Goal: Information Seeking & Learning: Learn about a topic

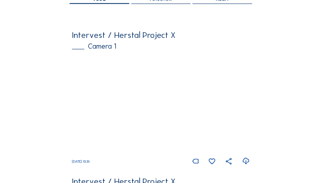
scroll to position [83, 0]
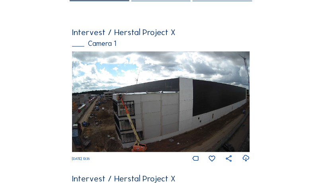
click at [121, 124] on img at bounding box center [161, 101] width 178 height 101
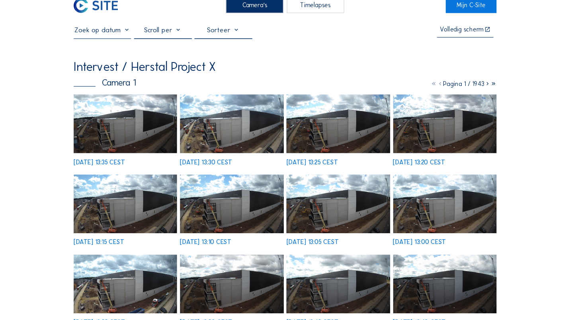
scroll to position [15, 0]
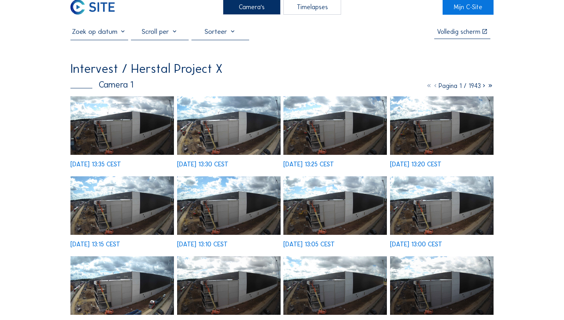
click at [101, 136] on img at bounding box center [121, 125] width 103 height 58
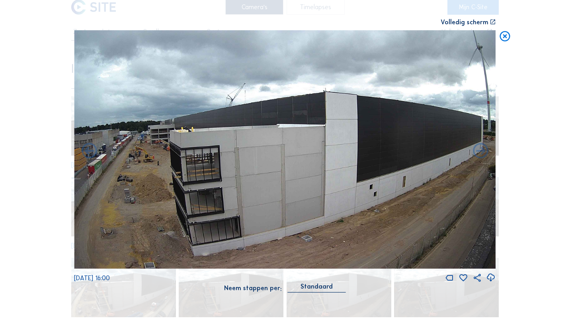
click at [322, 182] on div "Standaard" at bounding box center [316, 286] width 32 height 7
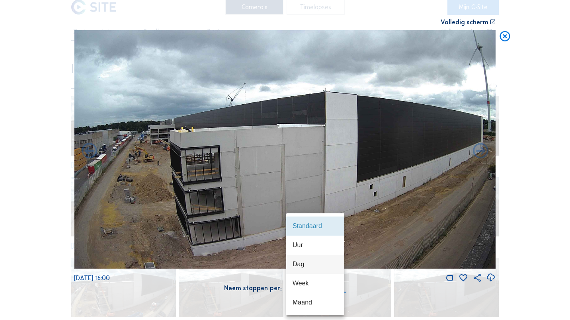
click at [314, 182] on div "Dag" at bounding box center [314, 264] width 45 height 8
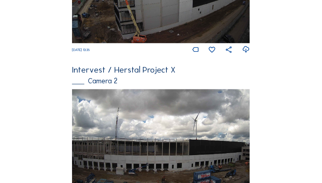
scroll to position [193, 0]
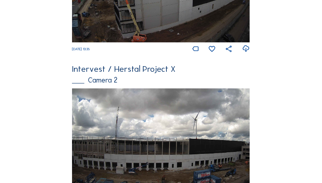
click at [143, 131] on img at bounding box center [161, 138] width 178 height 101
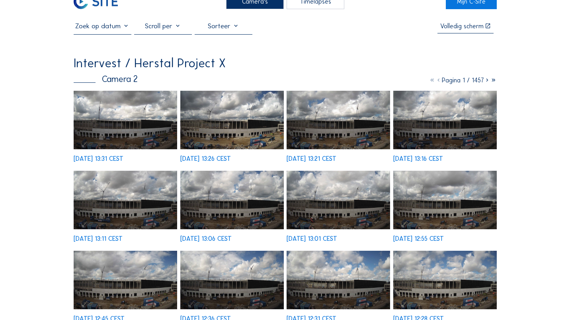
scroll to position [26, 0]
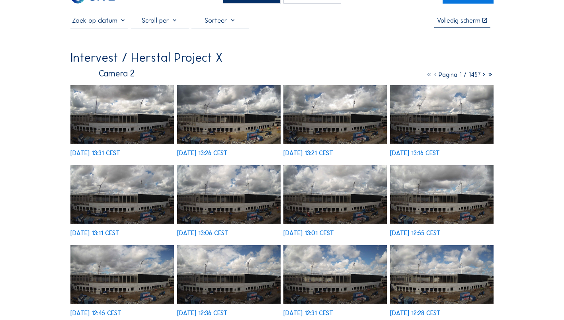
click at [322, 182] on img at bounding box center [334, 194] width 103 height 58
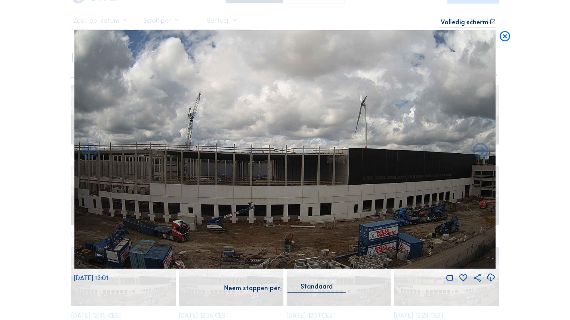
click at [322, 182] on div "Standaard" at bounding box center [316, 286] width 32 height 7
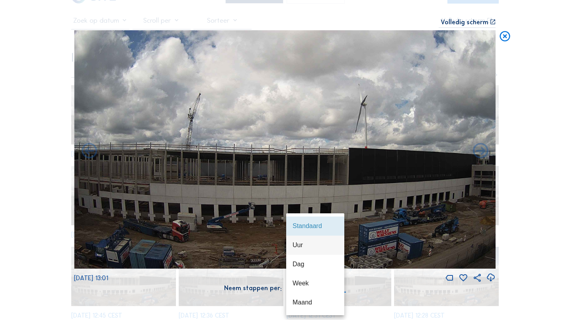
click at [319, 182] on div "Uur" at bounding box center [314, 245] width 45 height 8
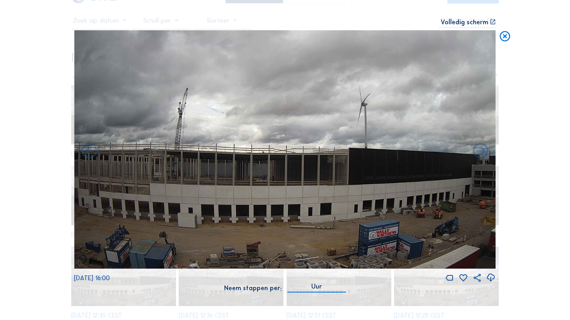
click at [315, 182] on div "Uur" at bounding box center [316, 286] width 11 height 7
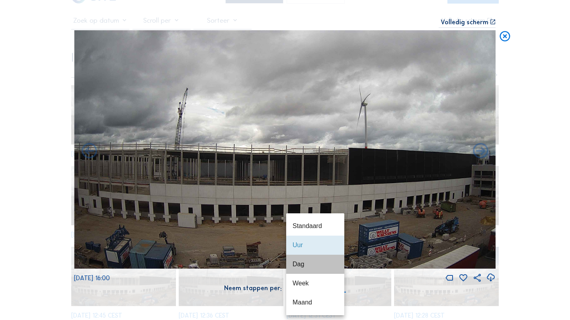
click at [314, 182] on div "Dag" at bounding box center [314, 264] width 45 height 8
